Goal: Complete application form

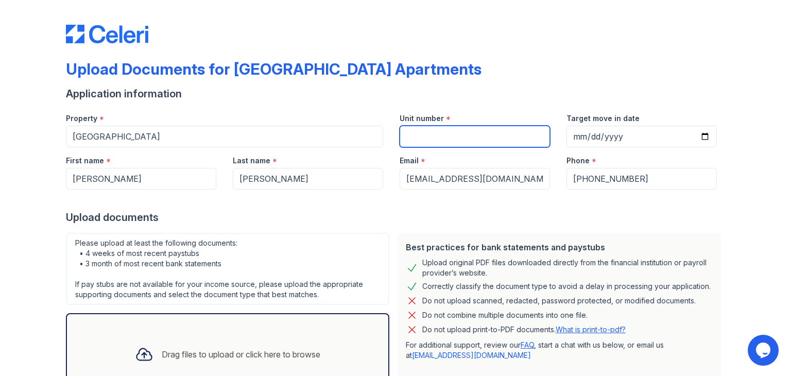
click at [450, 141] on input "Unit number" at bounding box center [475, 137] width 150 height 22
type input "301"
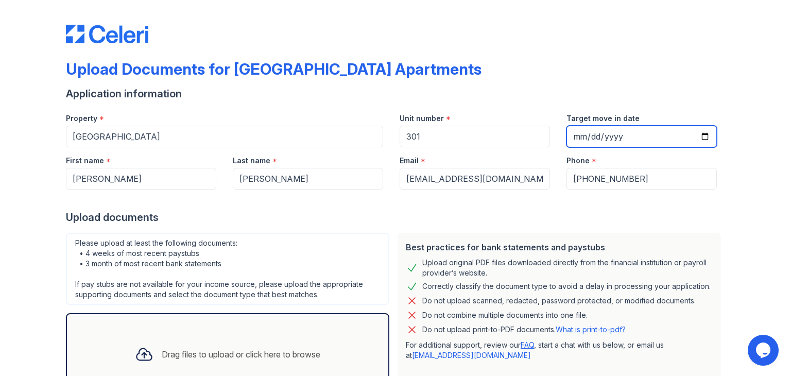
click at [699, 139] on input "Target move in date" at bounding box center [642, 137] width 150 height 22
type input "[DATE]"
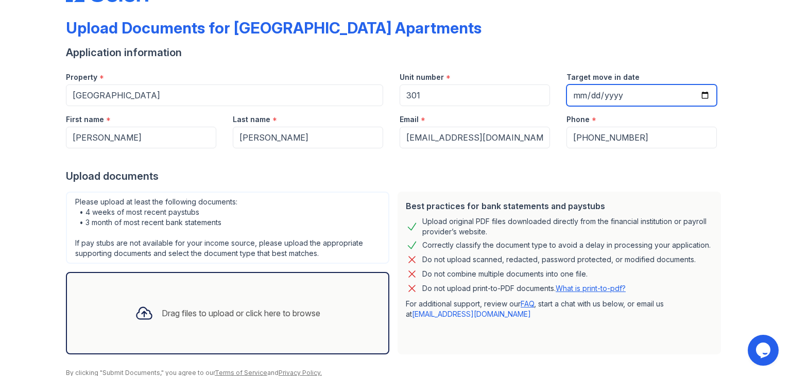
scroll to position [82, 0]
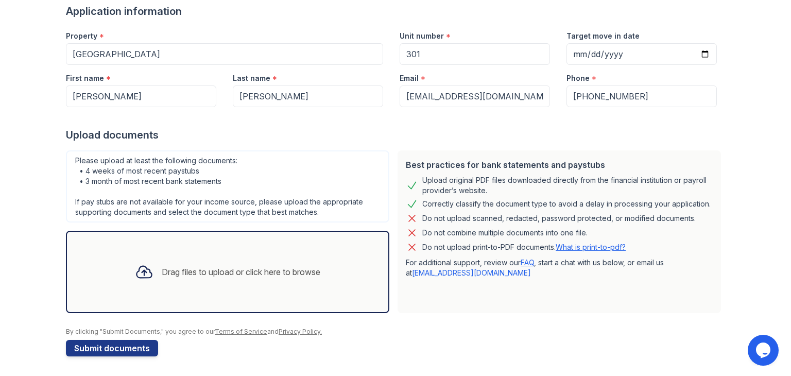
click at [220, 285] on div "Drag files to upload or click here to browse" at bounding box center [228, 271] width 202 height 35
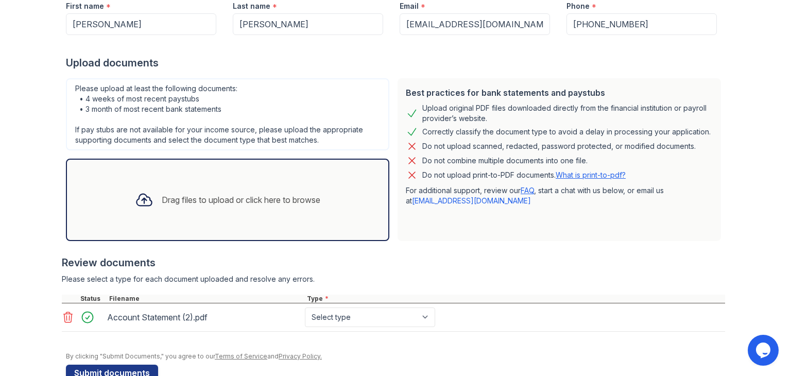
scroll to position [156, 0]
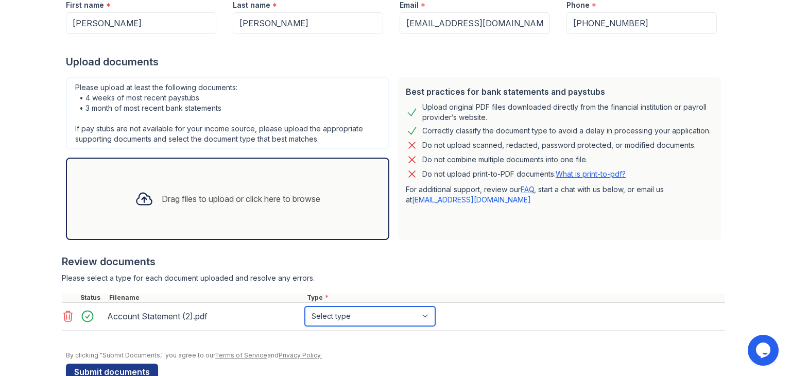
click at [352, 316] on select "Select type Paystub Bank Statement Offer Letter Tax Documents Benefit Award Let…" at bounding box center [370, 316] width 130 height 20
select select "bank_statement"
click at [305, 306] on select "Select type Paystub Bank Statement Offer Letter Tax Documents Benefit Award Let…" at bounding box center [370, 316] width 130 height 20
click at [251, 193] on div "Drag files to upload or click here to browse" at bounding box center [241, 199] width 159 height 12
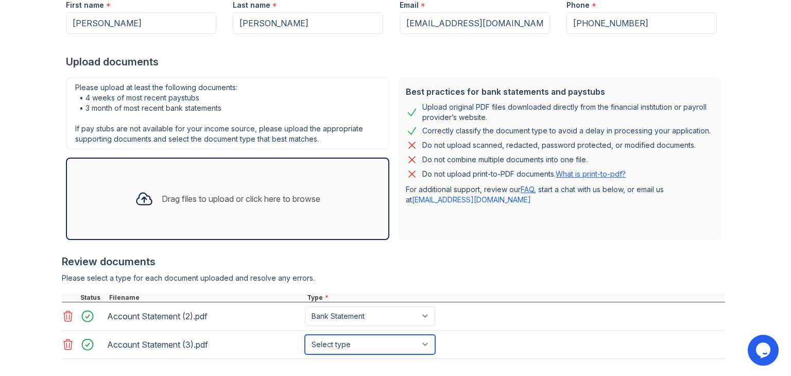
click at [371, 337] on select "Select type Paystub Bank Statement Offer Letter Tax Documents Benefit Award Let…" at bounding box center [370, 345] width 130 height 20
select select "bank_statement"
click at [305, 335] on select "Select type Paystub Bank Statement Offer Letter Tax Documents Benefit Award Let…" at bounding box center [370, 345] width 130 height 20
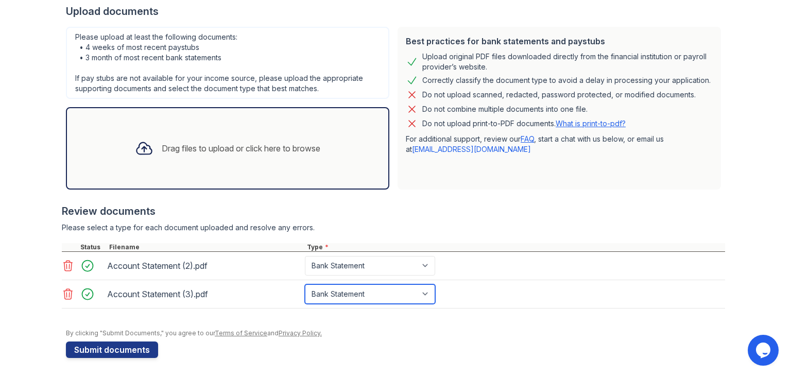
scroll to position [207, 0]
